Goal: Task Accomplishment & Management: Manage account settings

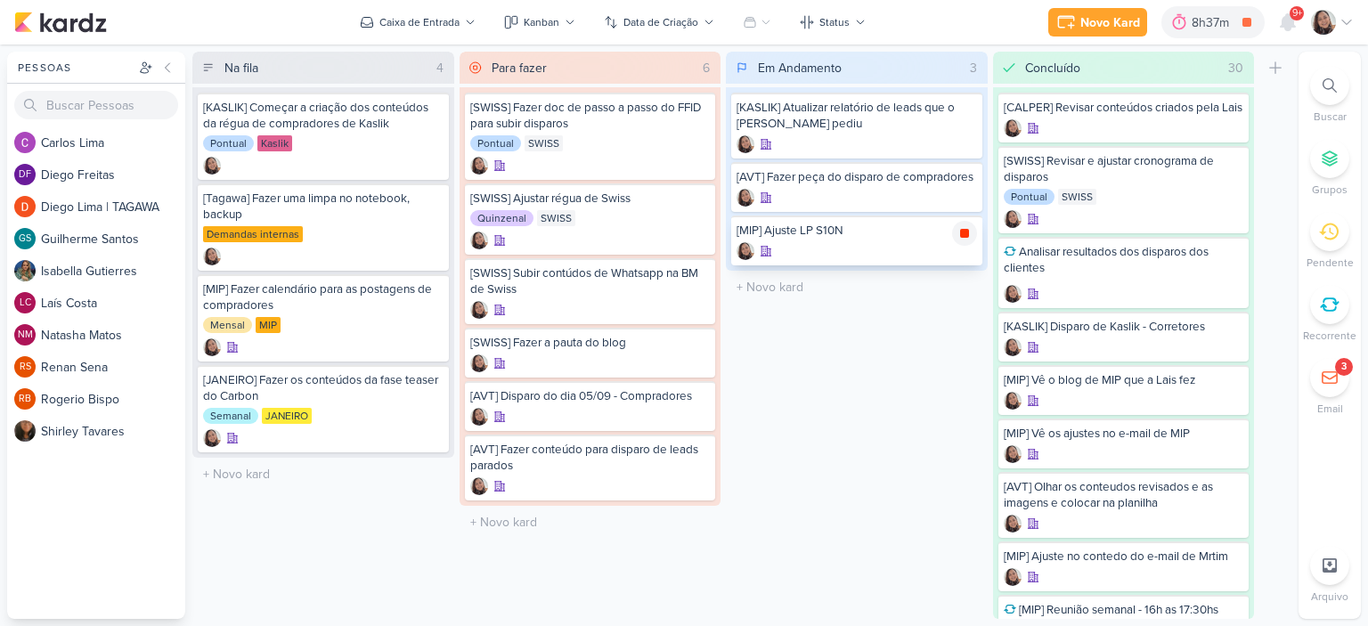
click at [962, 231] on icon at bounding box center [964, 233] width 9 height 9
click at [1350, 21] on icon at bounding box center [1346, 22] width 14 height 14
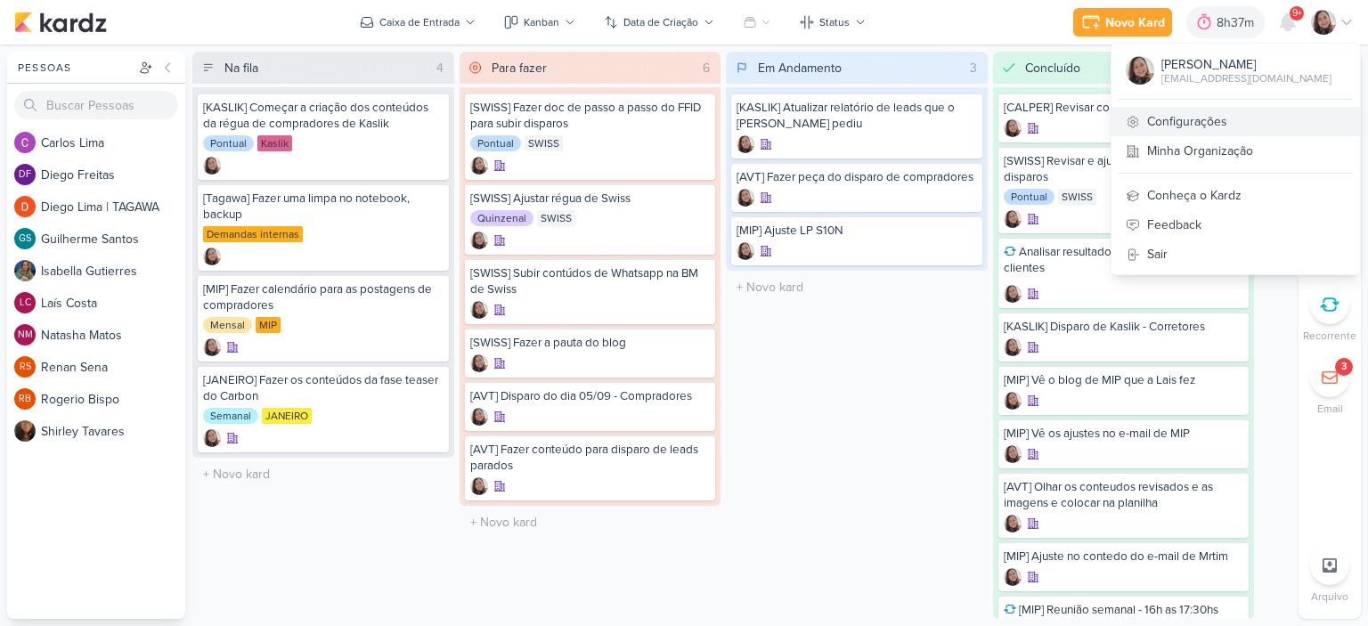
click at [1175, 121] on link "Configurações" at bounding box center [1235, 121] width 248 height 29
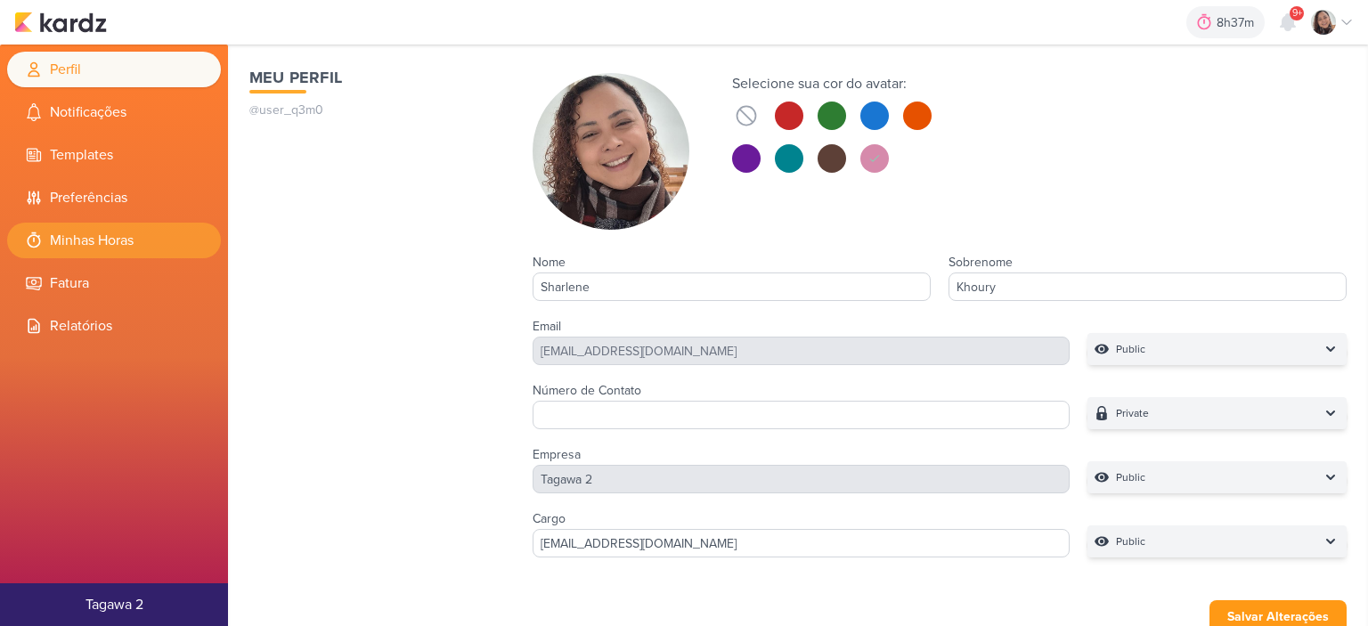
click at [107, 225] on li "Minhas Horas" at bounding box center [114, 241] width 214 height 36
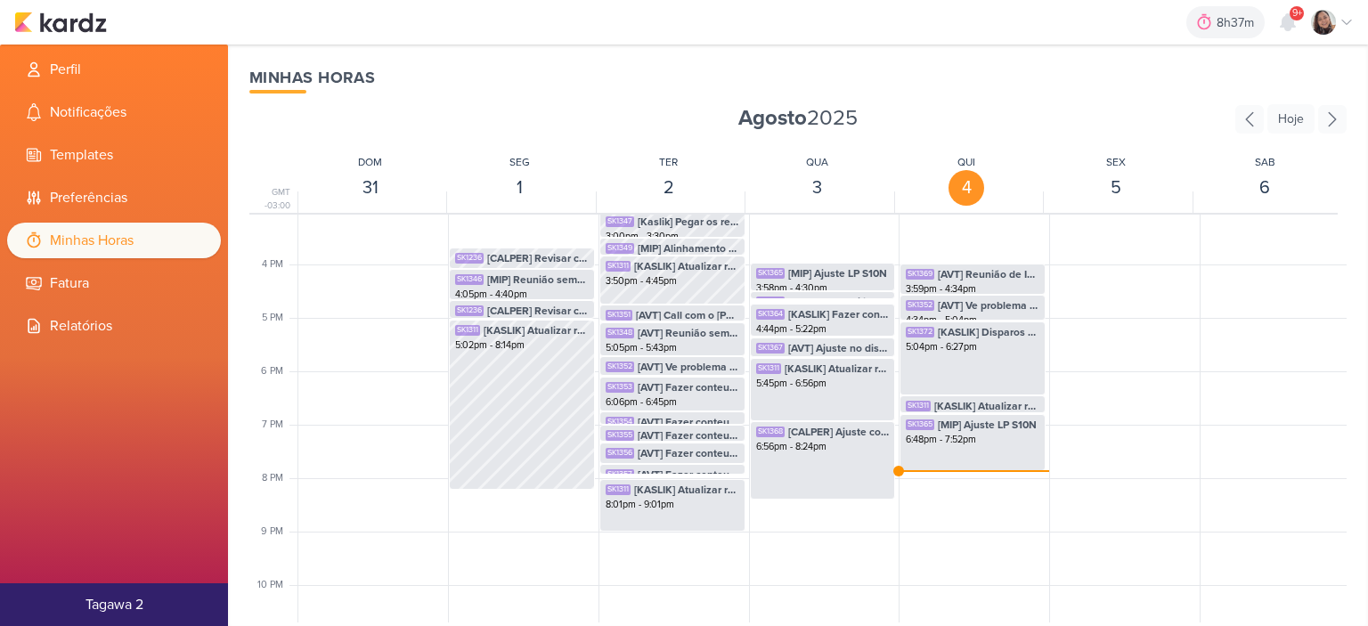
scroll to position [865, 0]
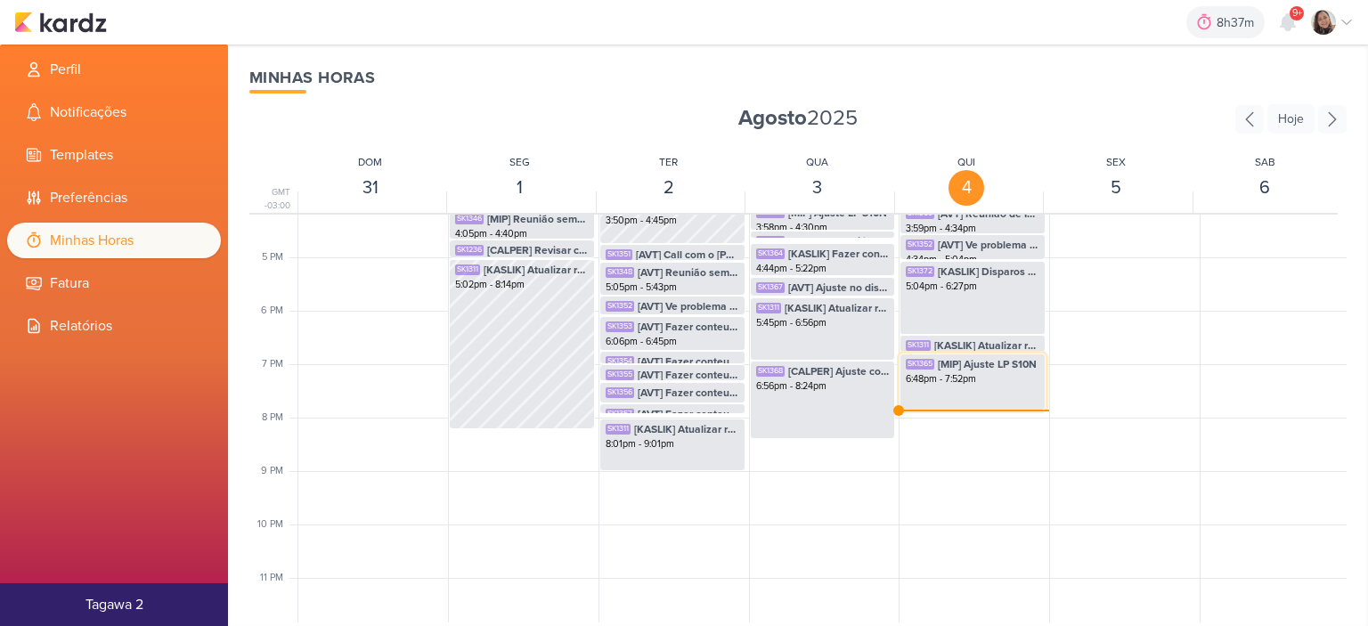
click at [970, 377] on div "6:48pm - 7:52pm" at bounding box center [972, 379] width 134 height 14
select select "pm"
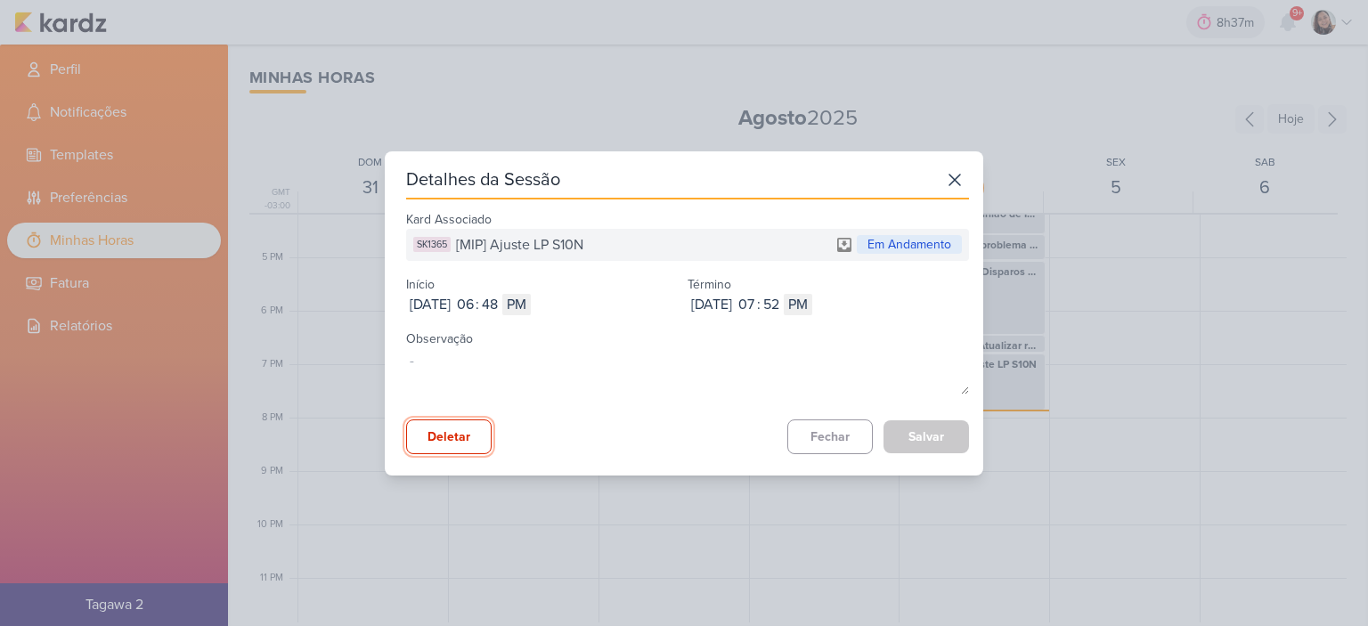
click at [463, 437] on button "Deletar" at bounding box center [448, 436] width 85 height 35
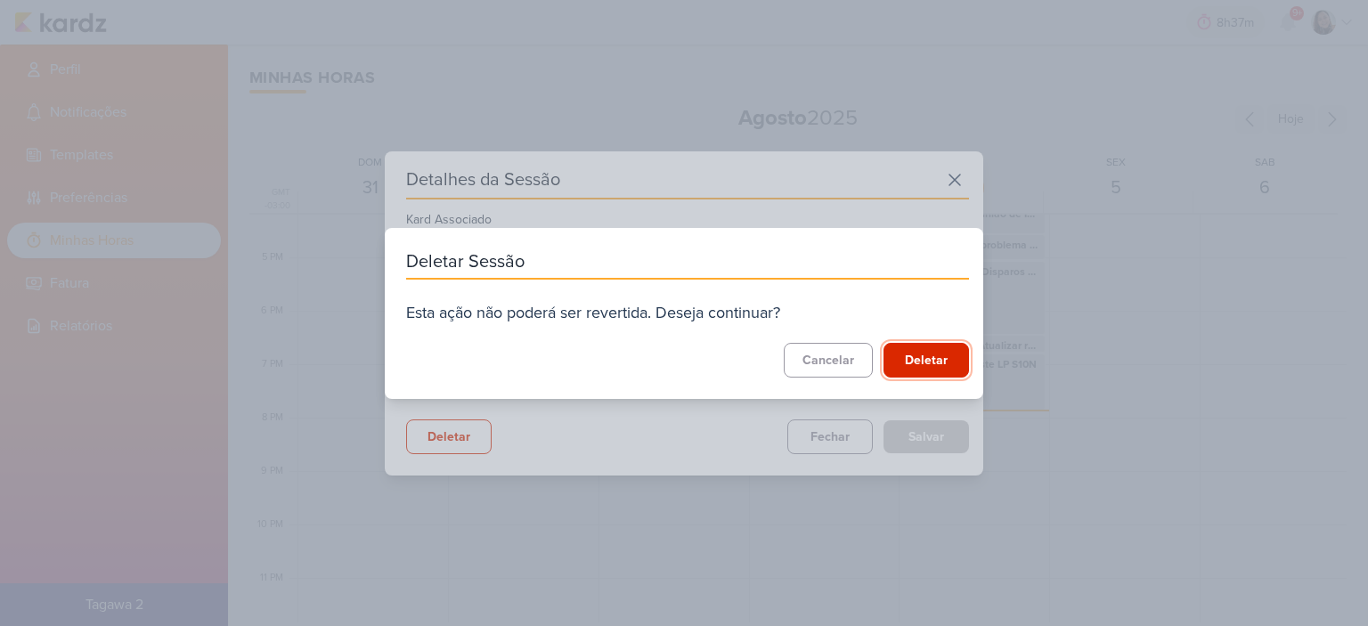
click at [934, 361] on button "Deletar" at bounding box center [925, 360] width 85 height 35
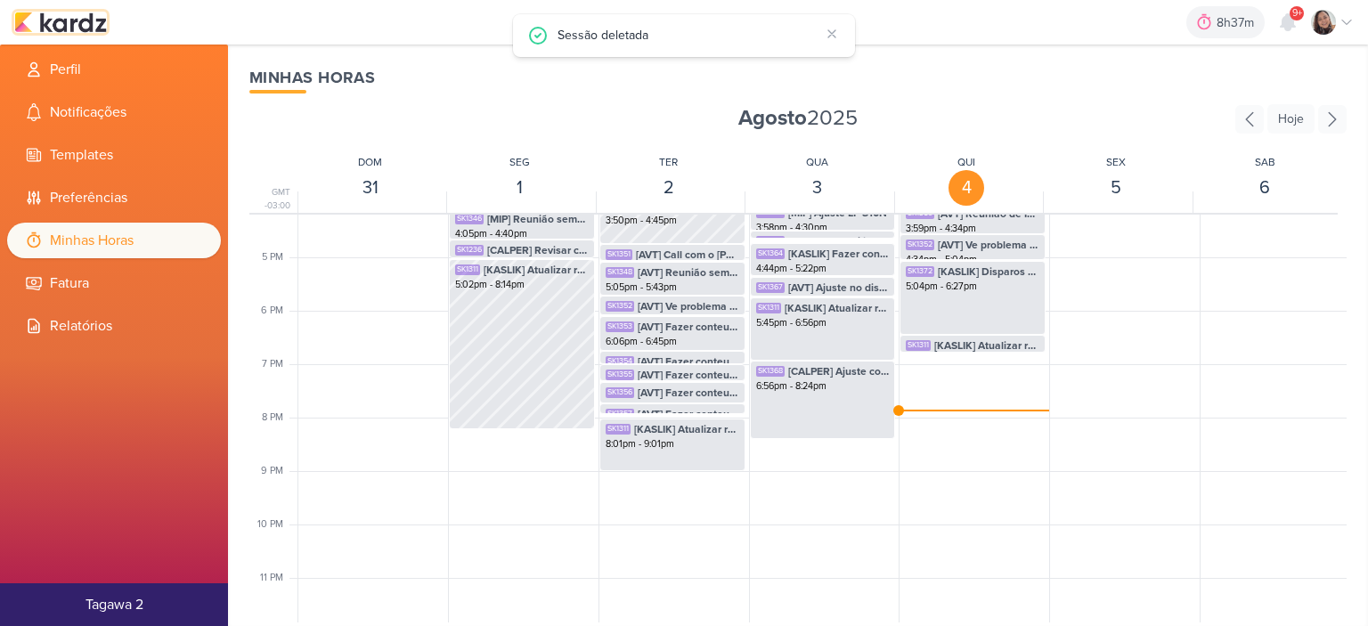
click at [82, 25] on img at bounding box center [60, 22] width 93 height 21
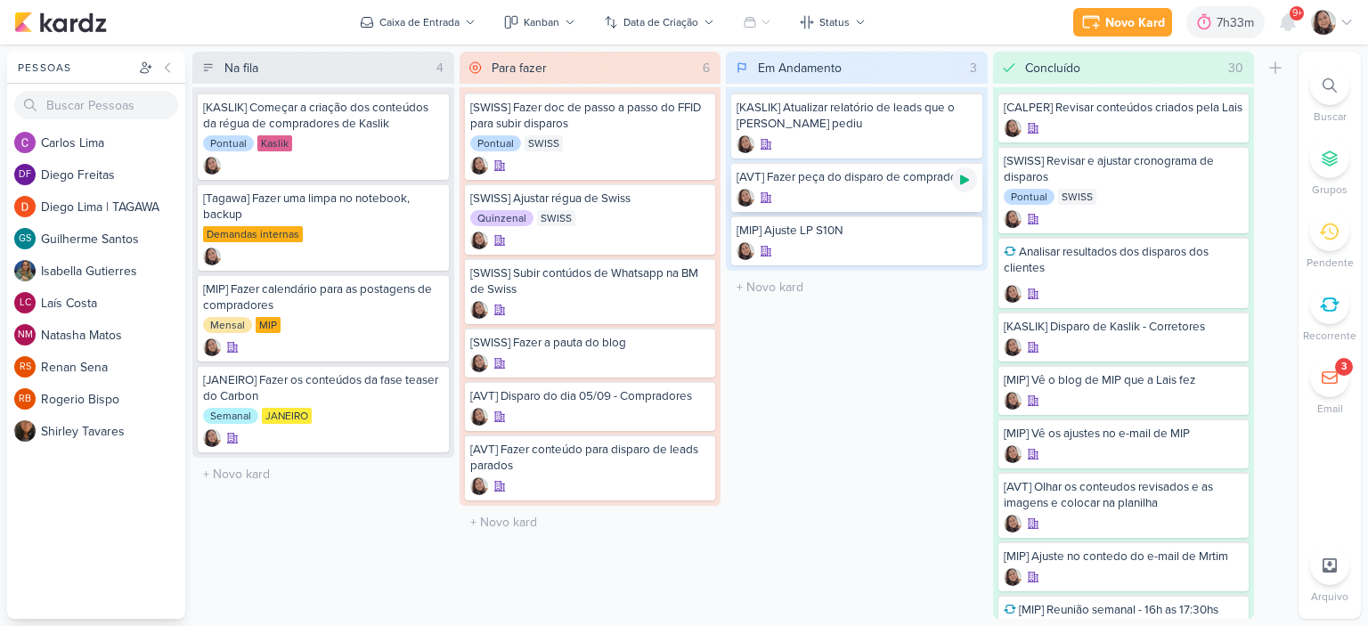
click at [964, 178] on icon at bounding box center [964, 180] width 9 height 10
